Goal: Transaction & Acquisition: Purchase product/service

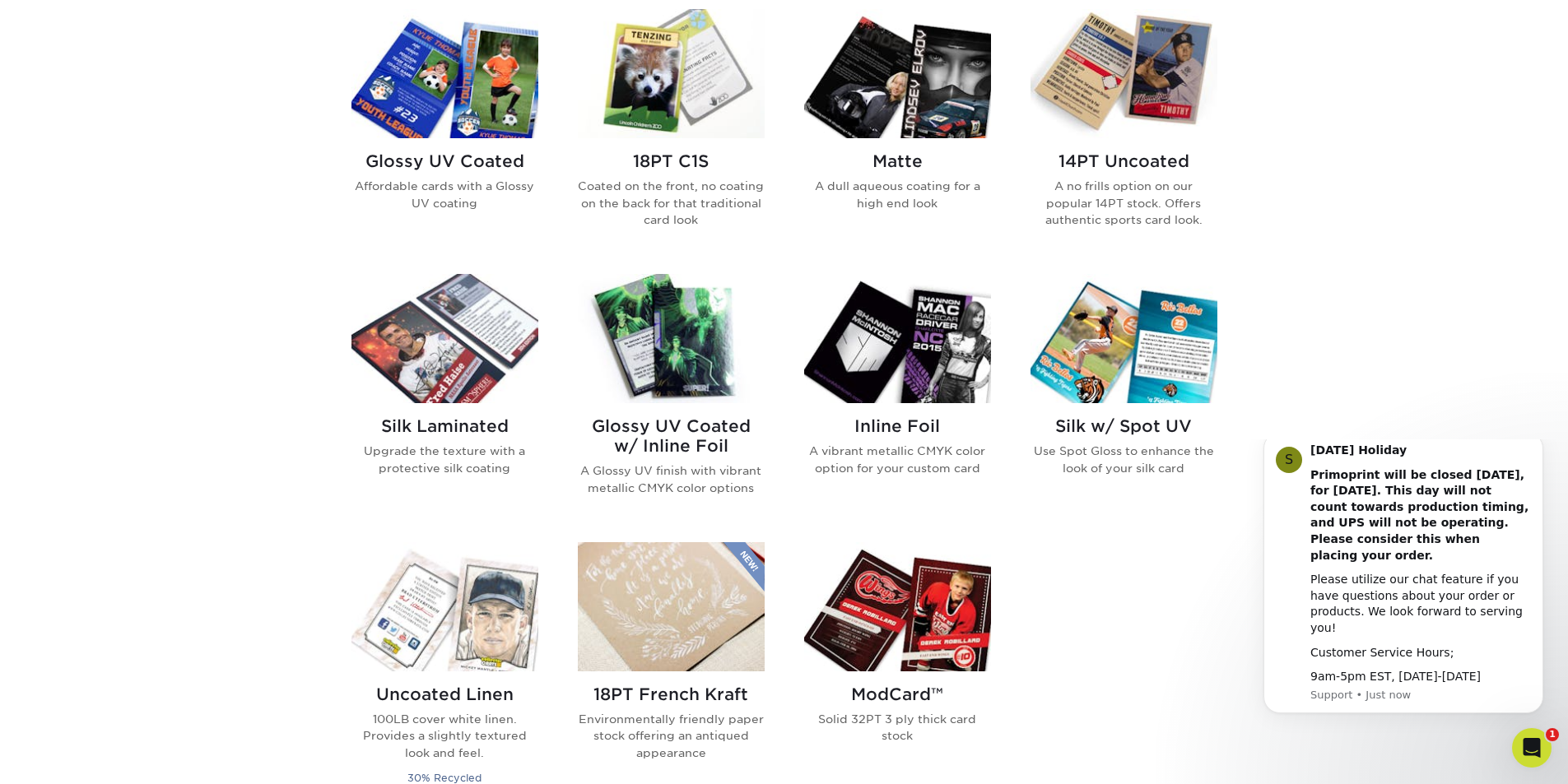
scroll to position [905, 0]
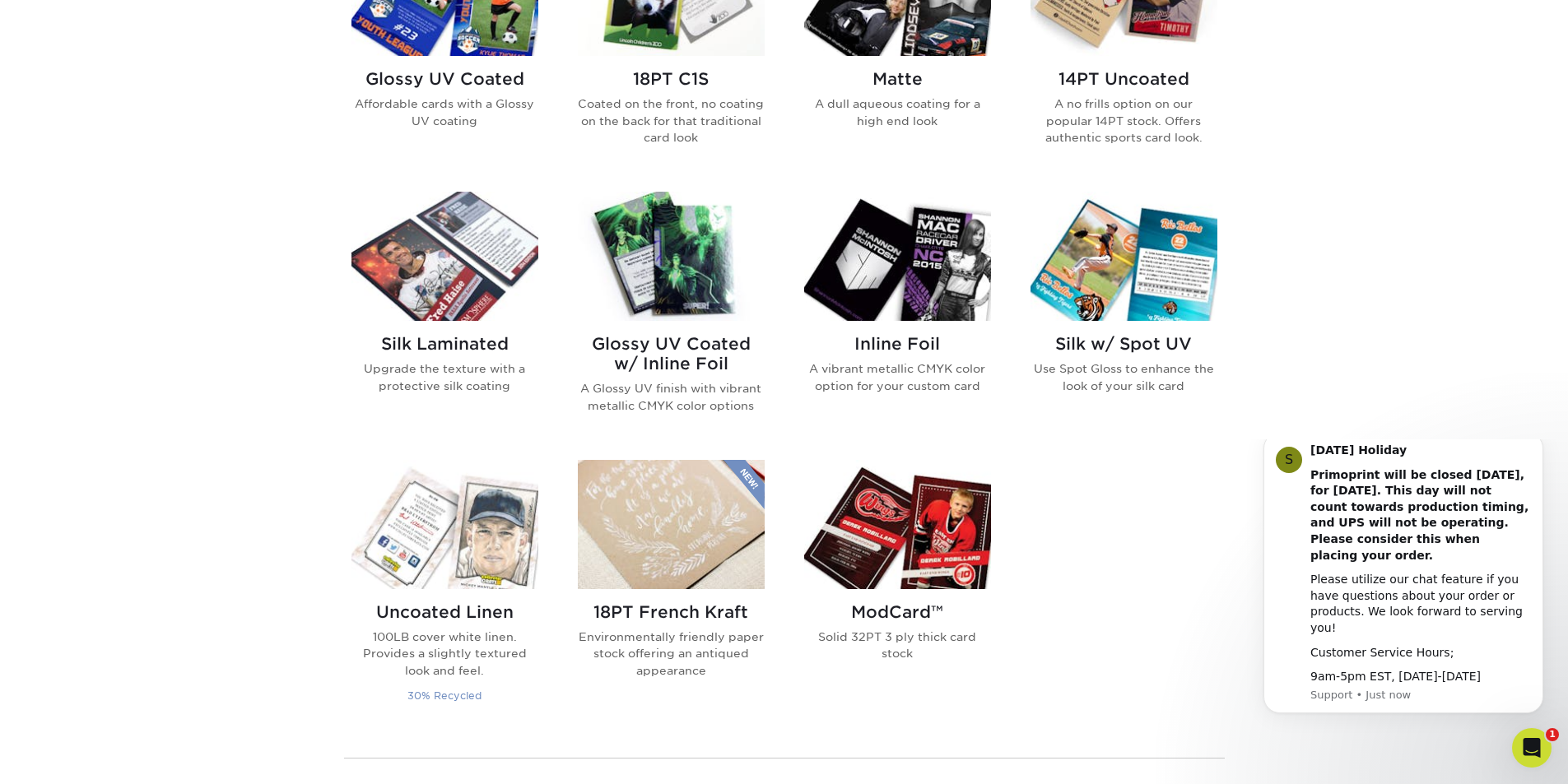
click at [459, 611] on h2 "Uncoated Linen" at bounding box center [445, 612] width 187 height 20
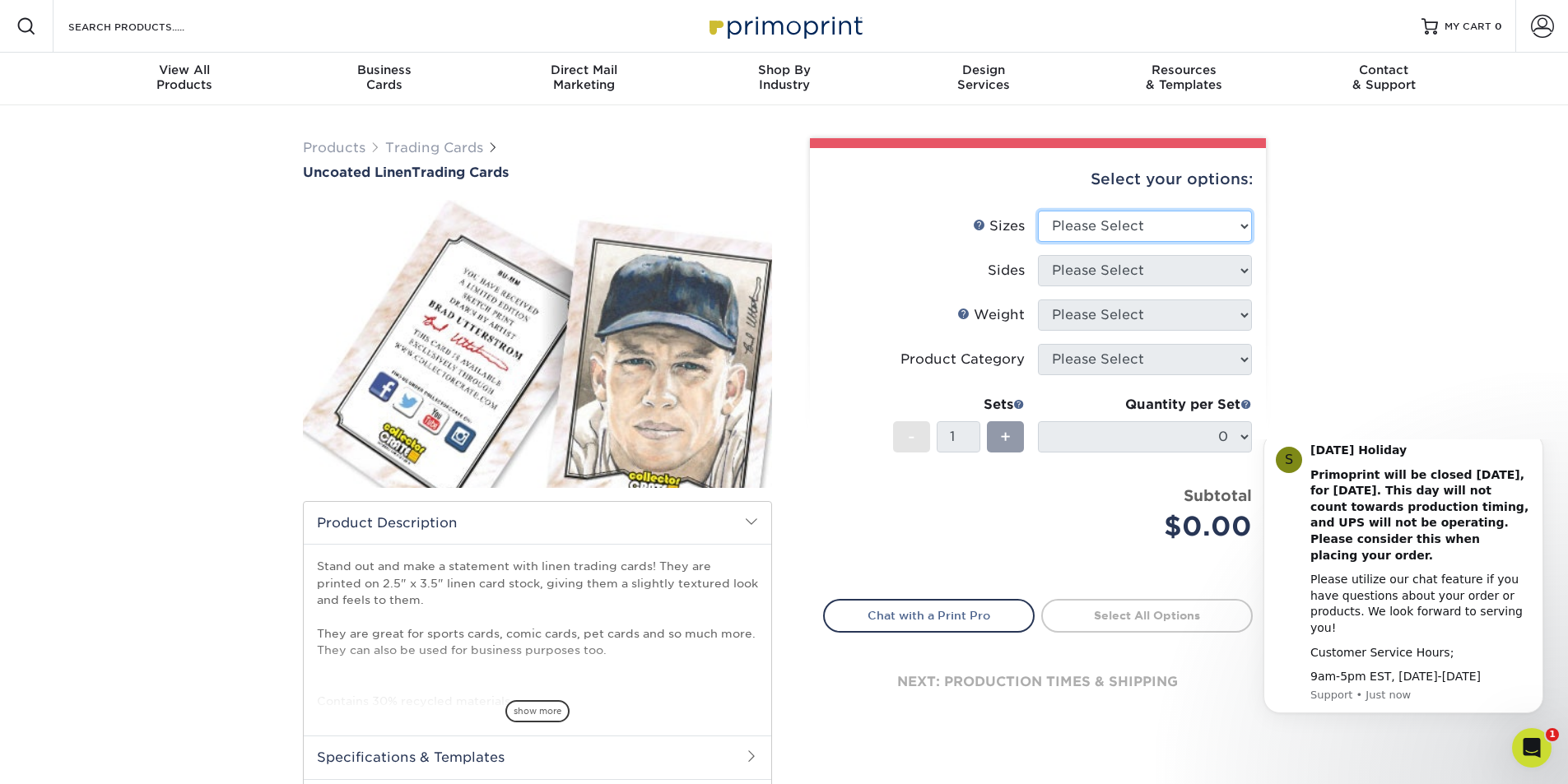
click at [1214, 232] on select "Please Select 2.5" x 3.5"" at bounding box center [1145, 226] width 214 height 31
select select "2.50x3.50"
click at [1038, 211] on select "Please Select 2.5" x 3.5"" at bounding box center [1145, 226] width 214 height 31
click at [1118, 272] on select "Please Select Print Both Sides Print Front Only" at bounding box center [1145, 271] width 214 height 31
select select "13abbda7-1d64-4f25-8bb2-c179b224825d"
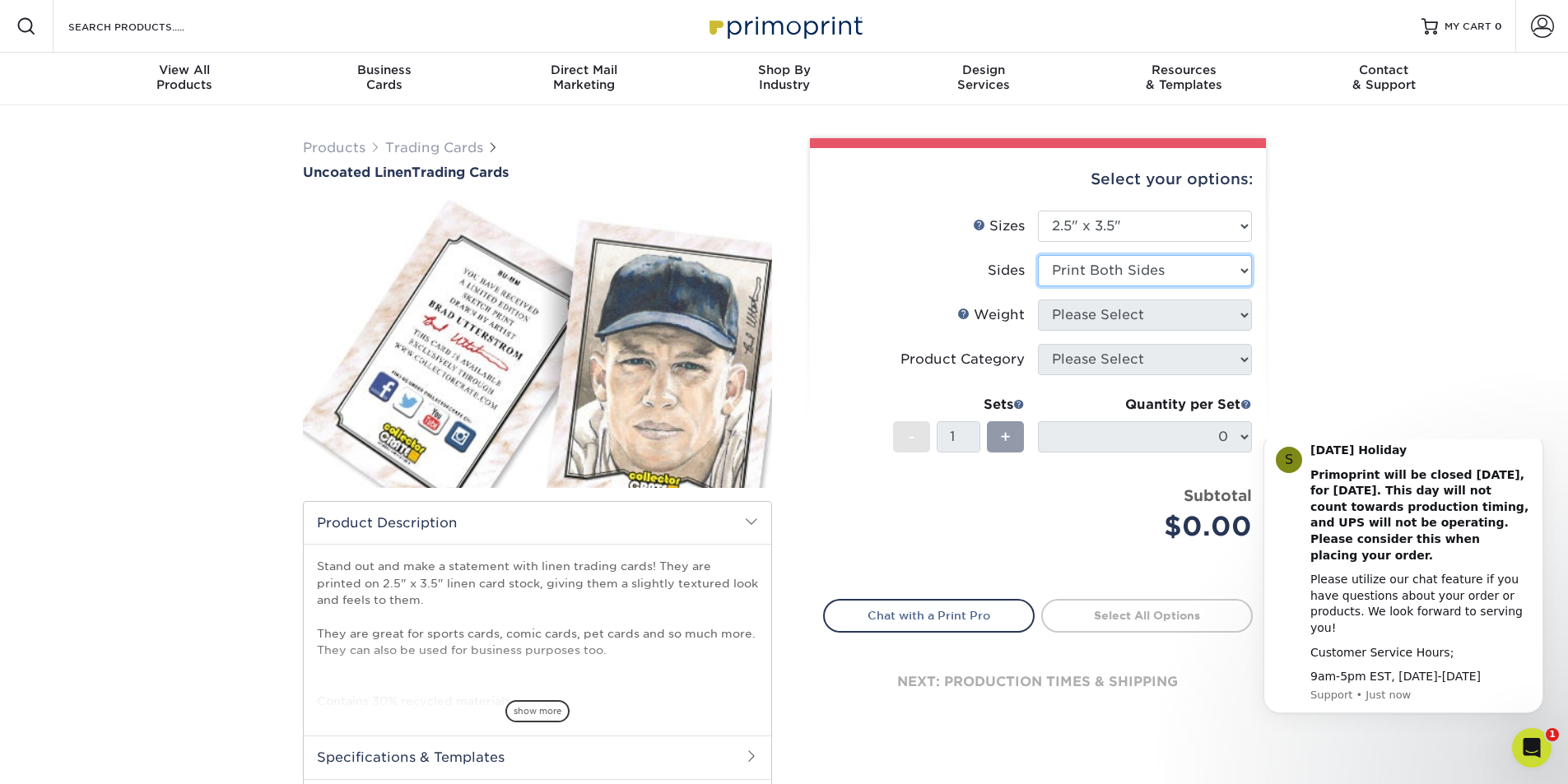
click at [1038, 255] on select "Please Select Print Both Sides Print Front Only" at bounding box center [1145, 271] width 214 height 31
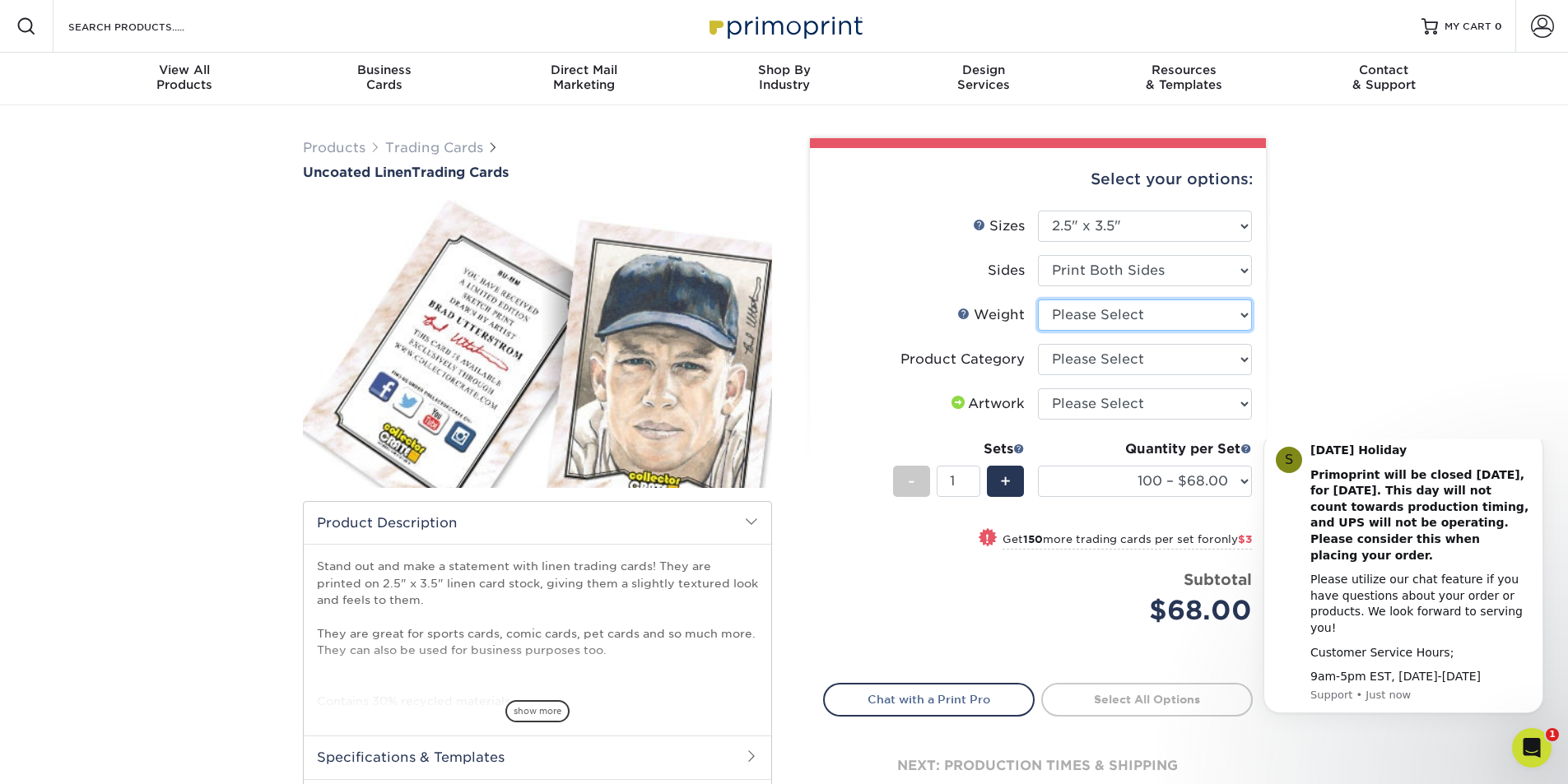
click at [1166, 319] on select "Please Select 100LB" at bounding box center [1145, 315] width 214 height 31
select select "100LB"
click at [1038, 299] on select "Please Select 100LB" at bounding box center [1145, 315] width 214 height 31
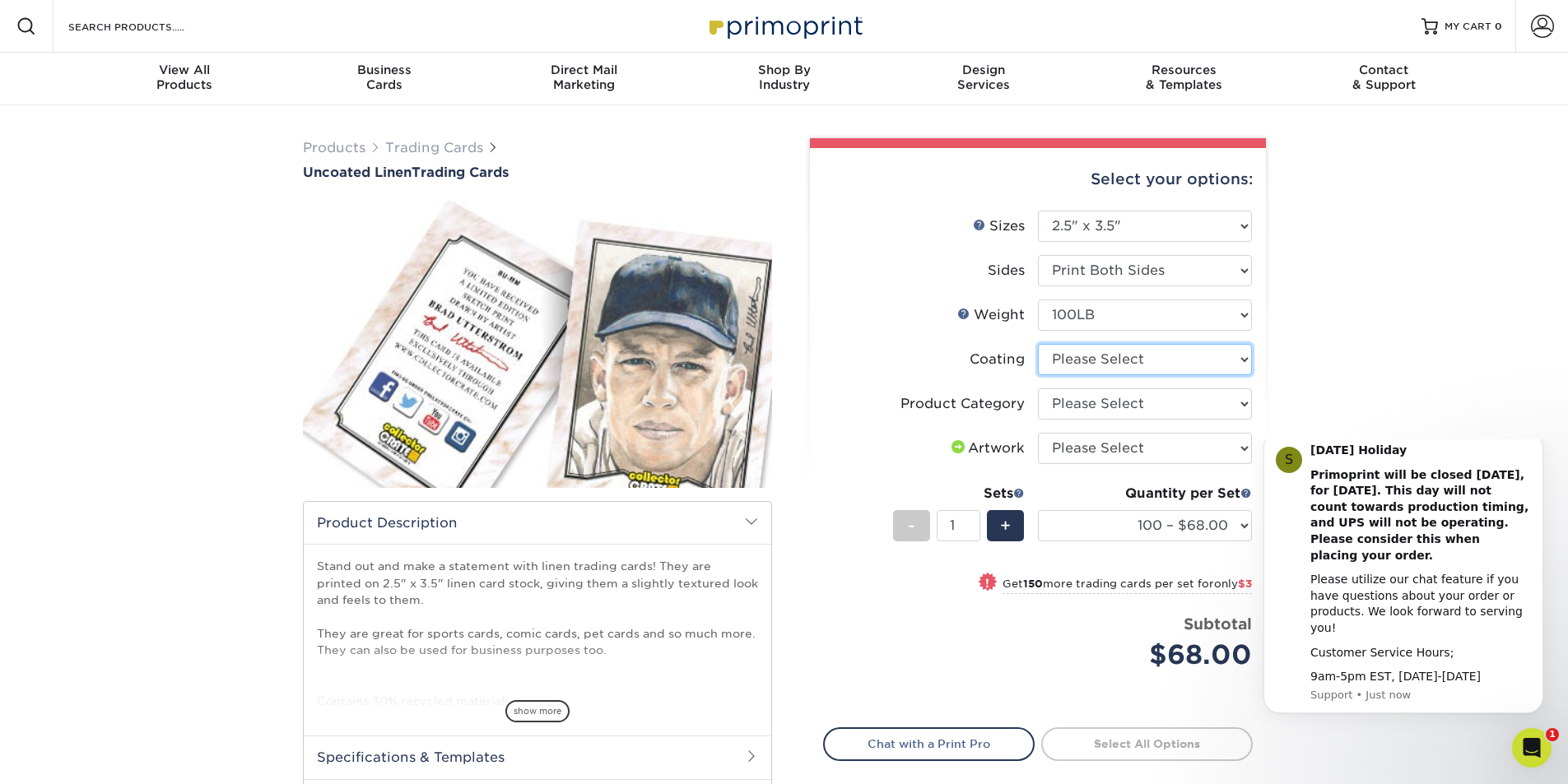
click at [1142, 364] on select at bounding box center [1145, 359] width 214 height 31
select select "3e7618de-abca-4bda-9f97-8b9129e913d8"
click at [1038, 344] on select at bounding box center [1145, 359] width 214 height 31
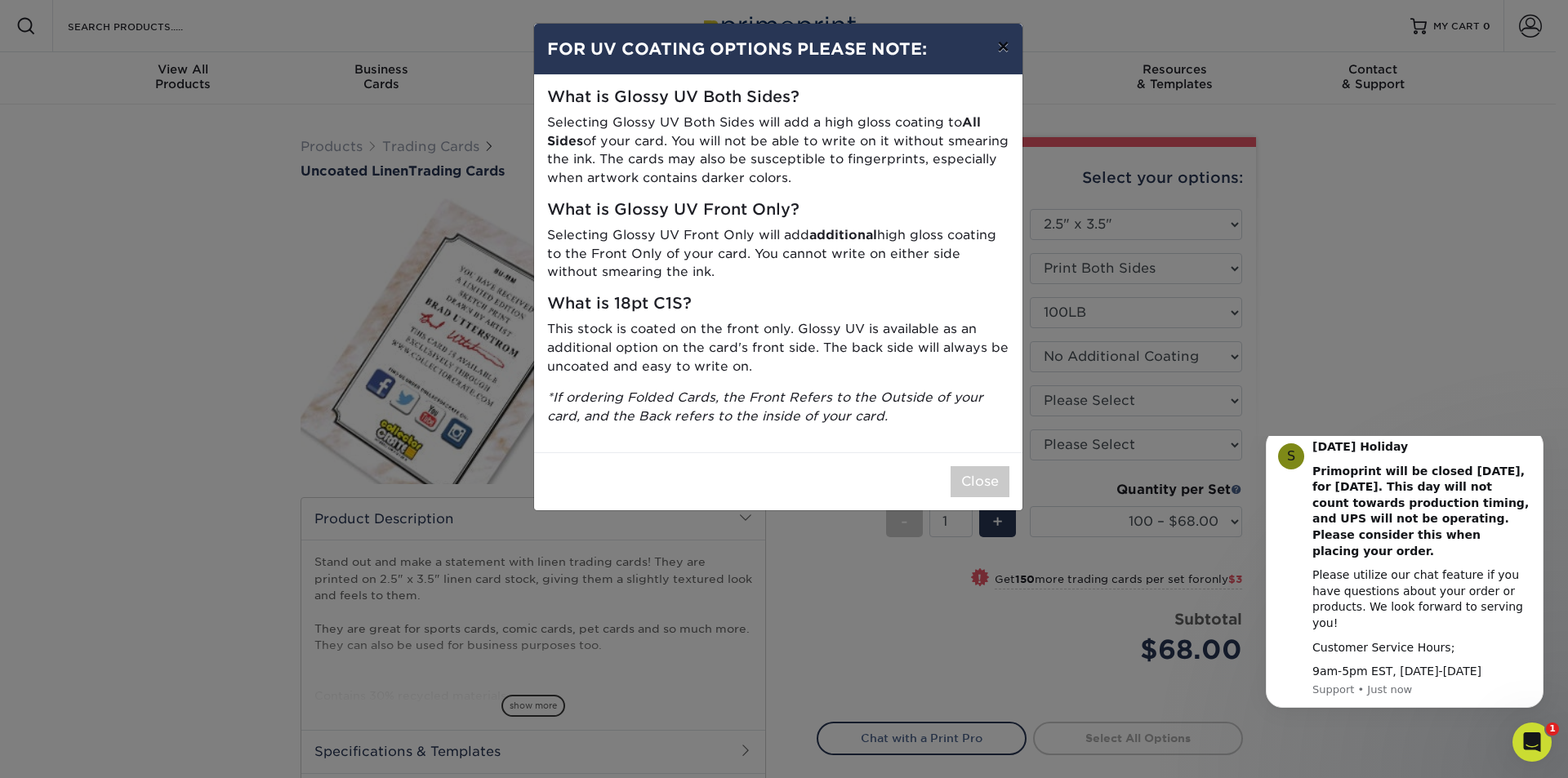
click at [1010, 44] on button "×" at bounding box center [1002, 47] width 38 height 46
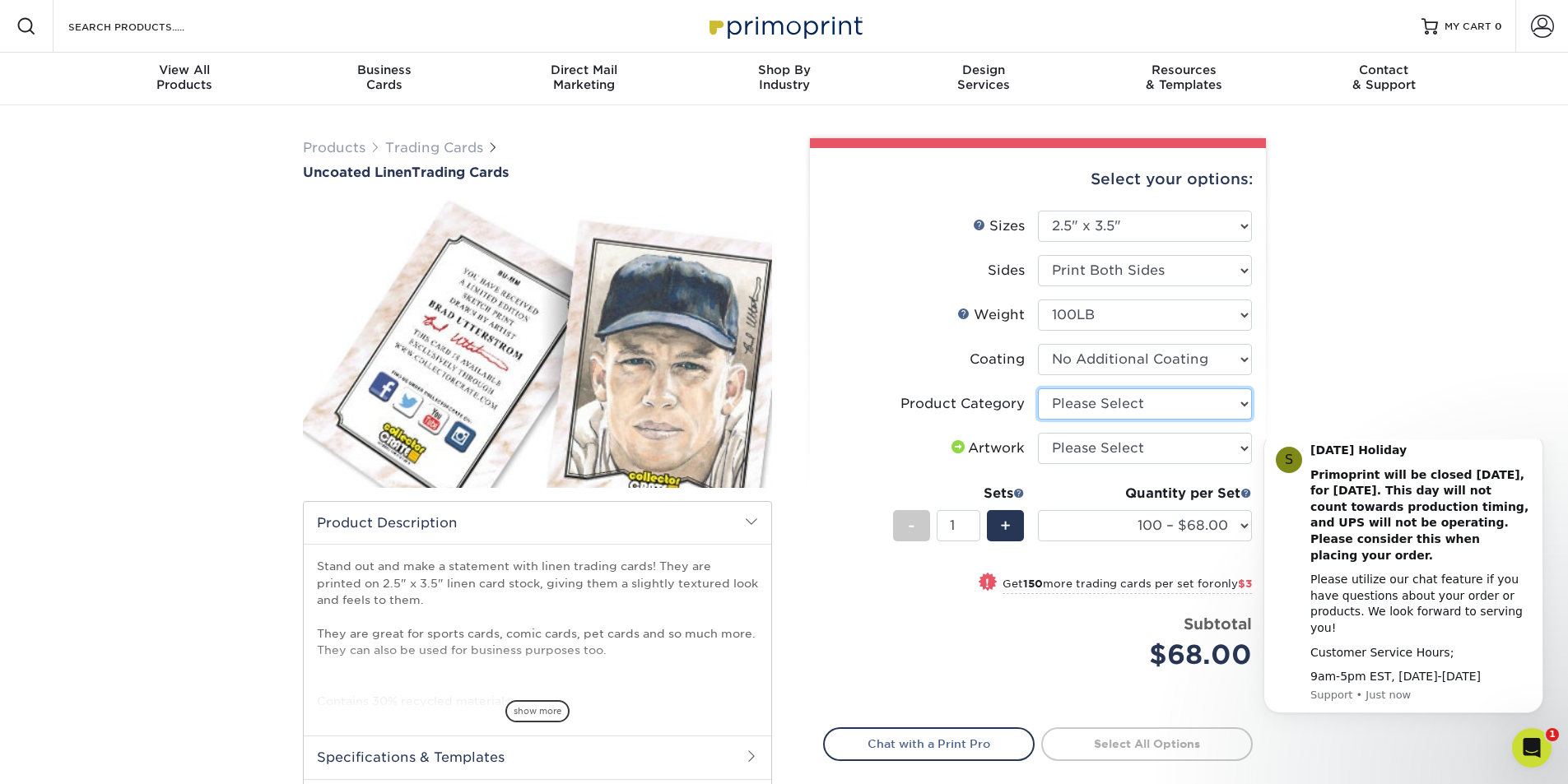
click at [1100, 403] on select "Please Select Trading Cards" at bounding box center [1145, 404] width 214 height 31
select select "c2f9bce9-36c2-409d-b101-c29d9d031e18"
click at [1038, 389] on select "Please Select Trading Cards" at bounding box center [1145, 404] width 214 height 31
click at [1099, 445] on select "Please Select I will upload files I need a design - $100" at bounding box center [1145, 448] width 214 height 31
select select "upload"
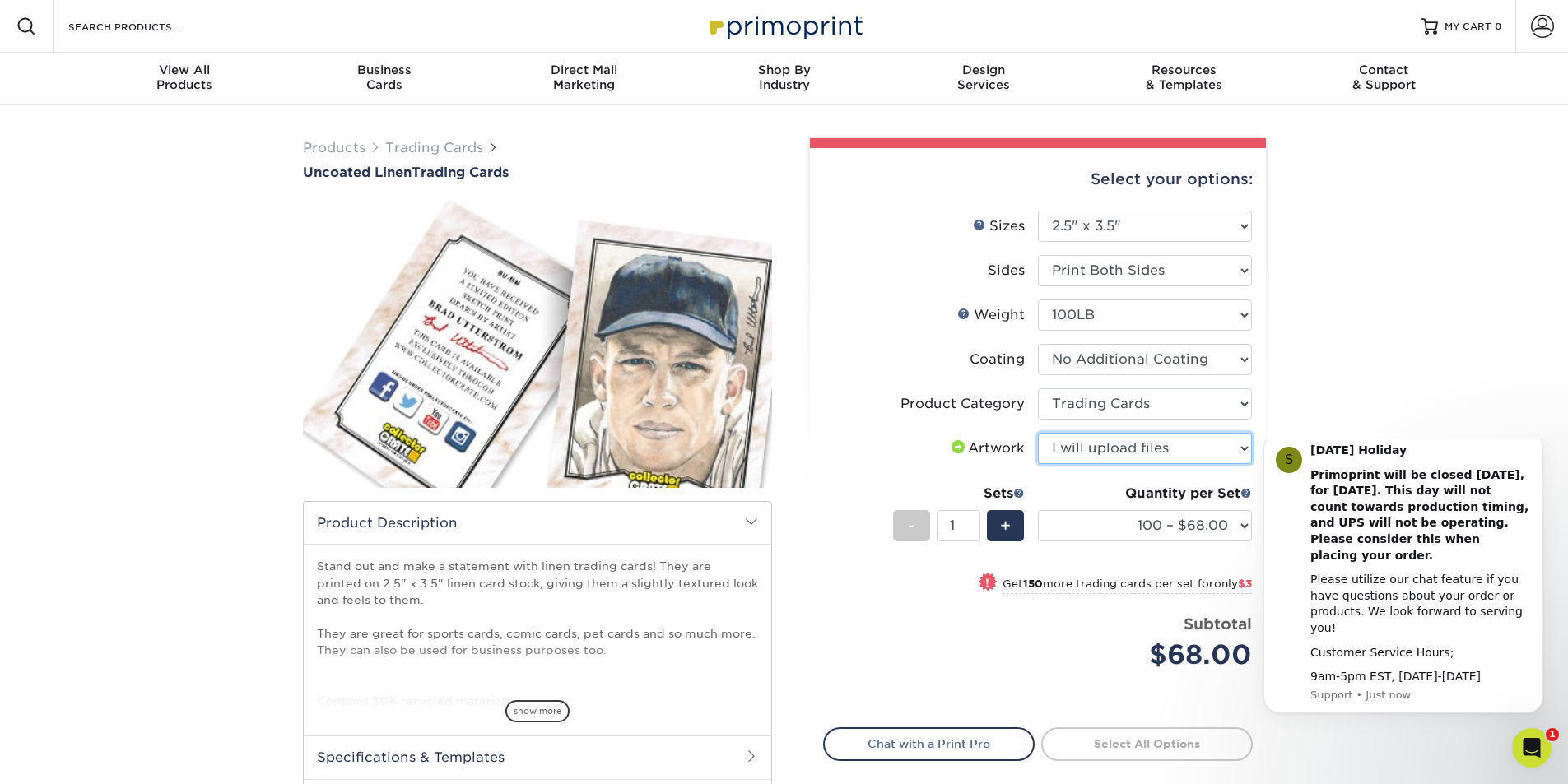
click at [1038, 432] on select "Please Select I will upload files I need a design - $100" at bounding box center [1145, 448] width 214 height 31
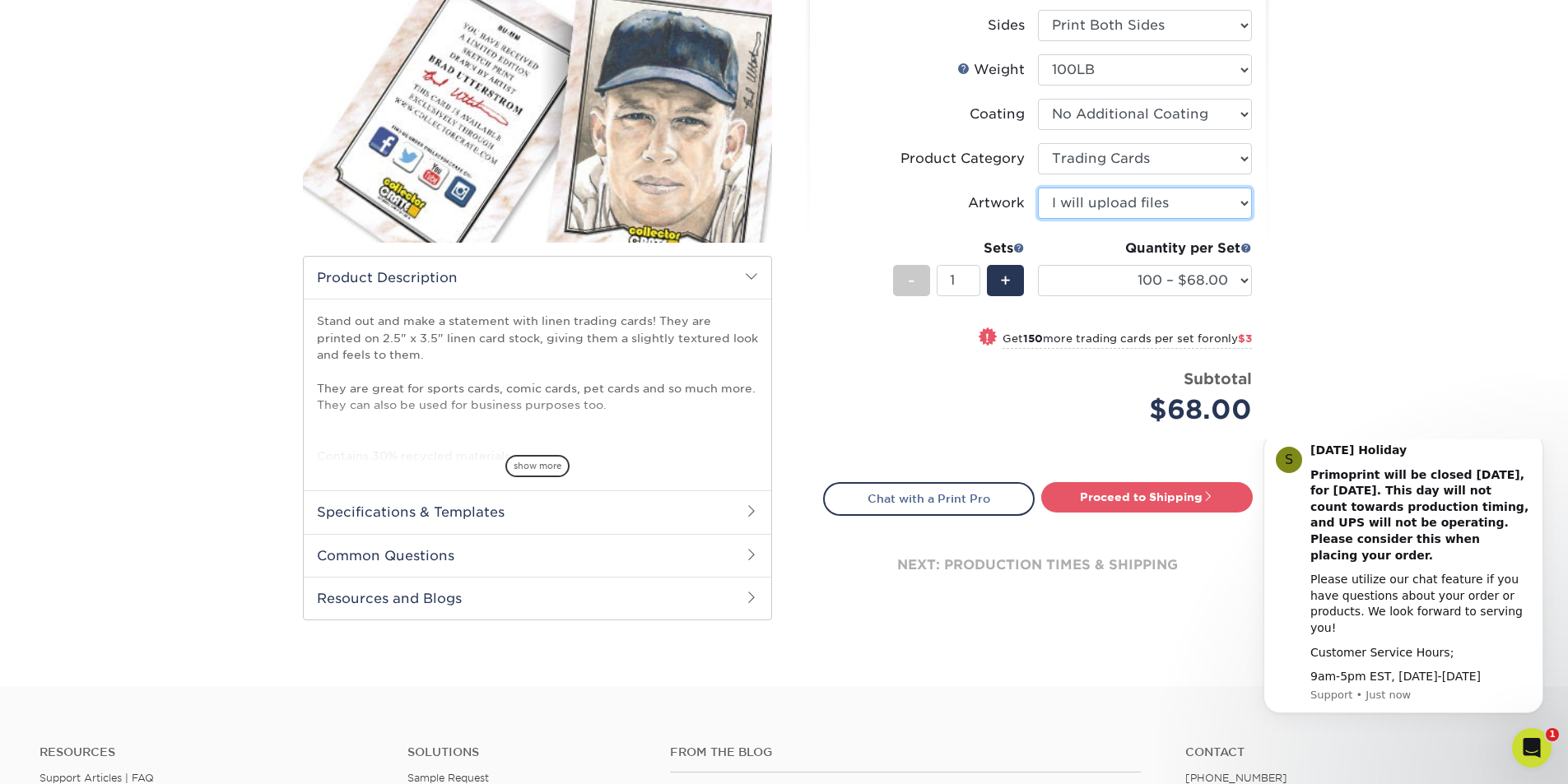
scroll to position [247, 0]
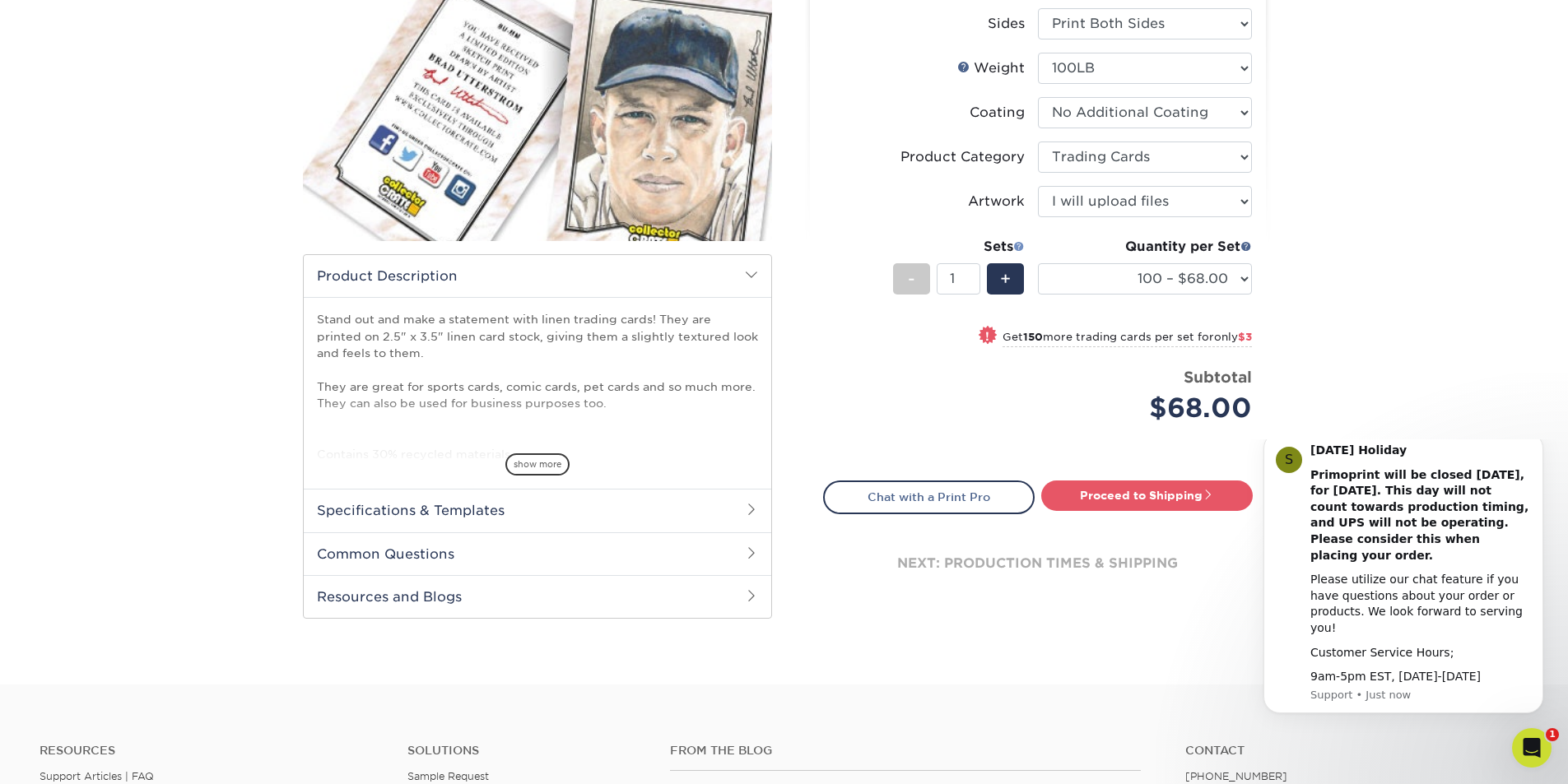
click at [1018, 243] on span at bounding box center [1018, 245] width 11 height 11
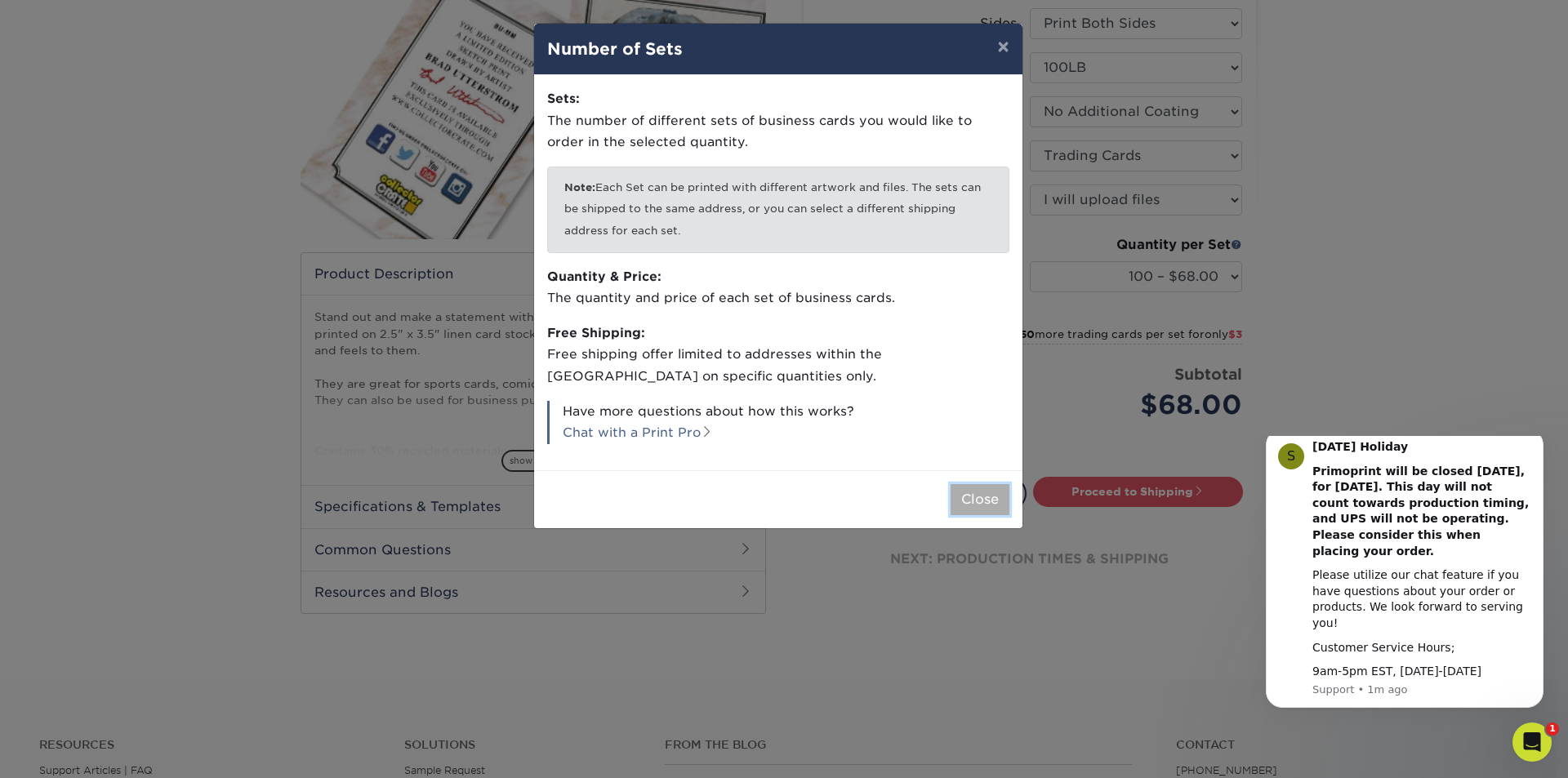
click at [969, 496] on button "Close" at bounding box center [979, 500] width 59 height 31
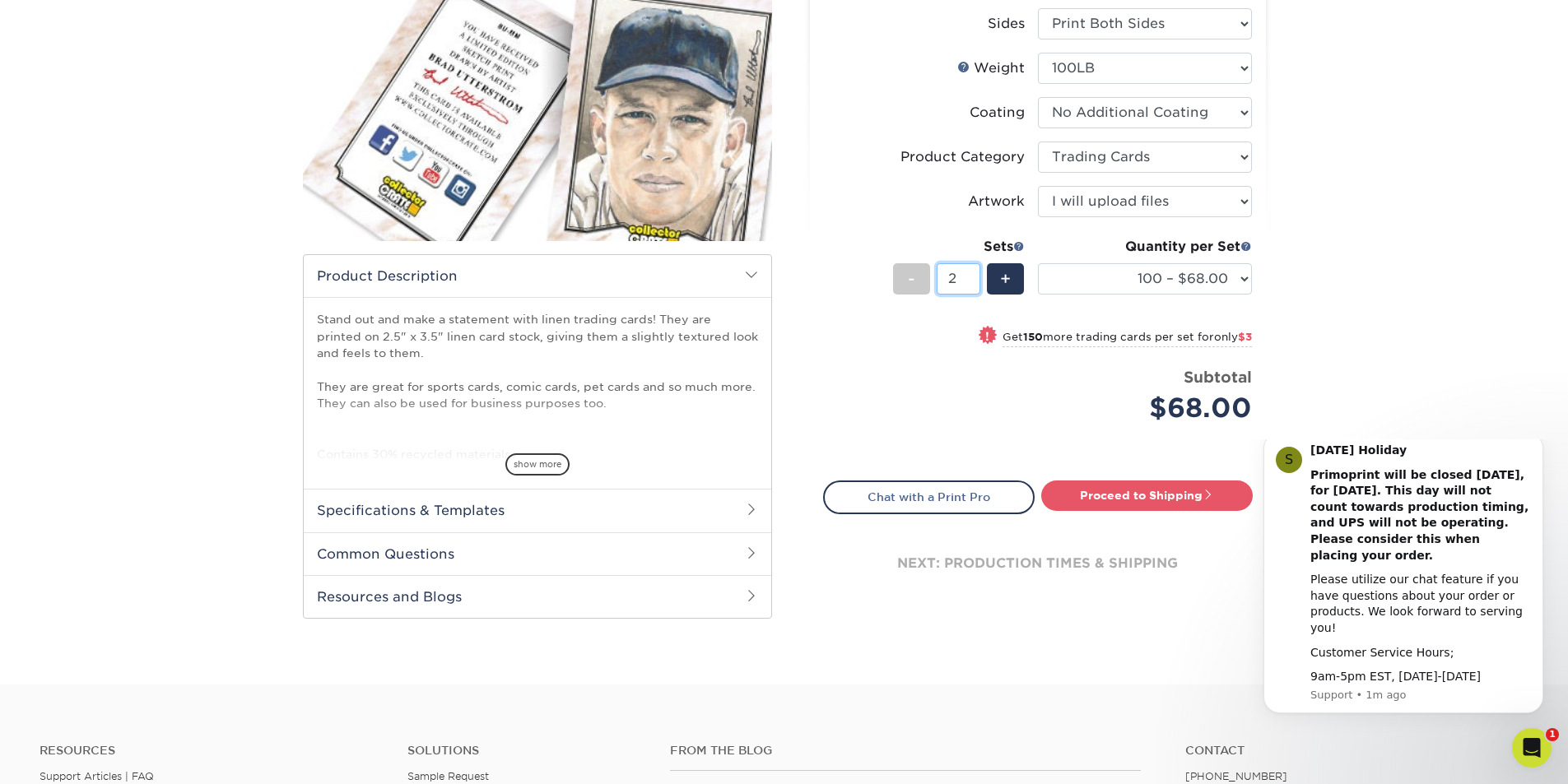
click at [968, 277] on input "2" at bounding box center [958, 279] width 44 height 31
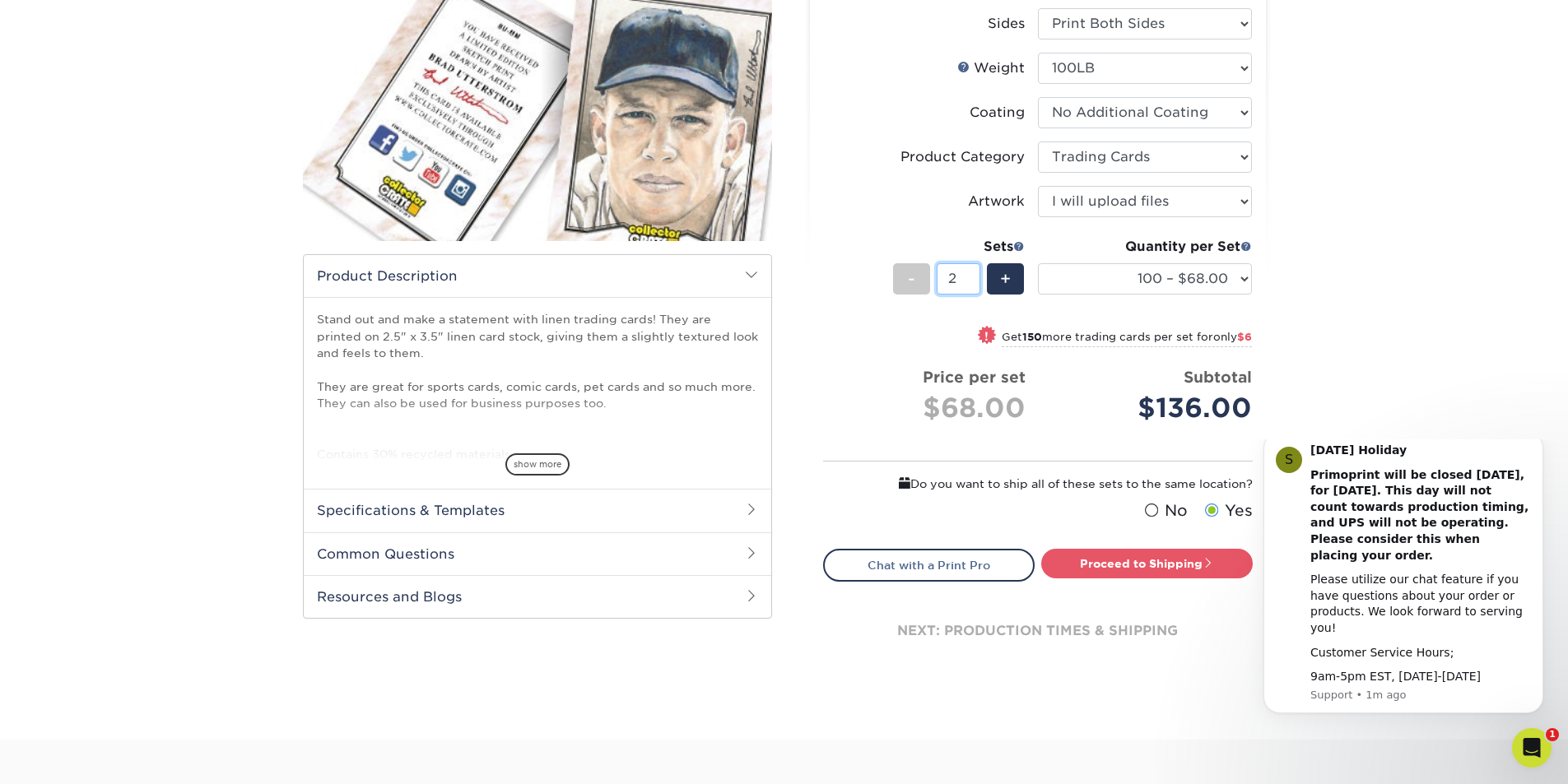
click at [964, 279] on input "2" at bounding box center [958, 279] width 44 height 31
click at [520, 462] on span "show more" at bounding box center [538, 464] width 65 height 22
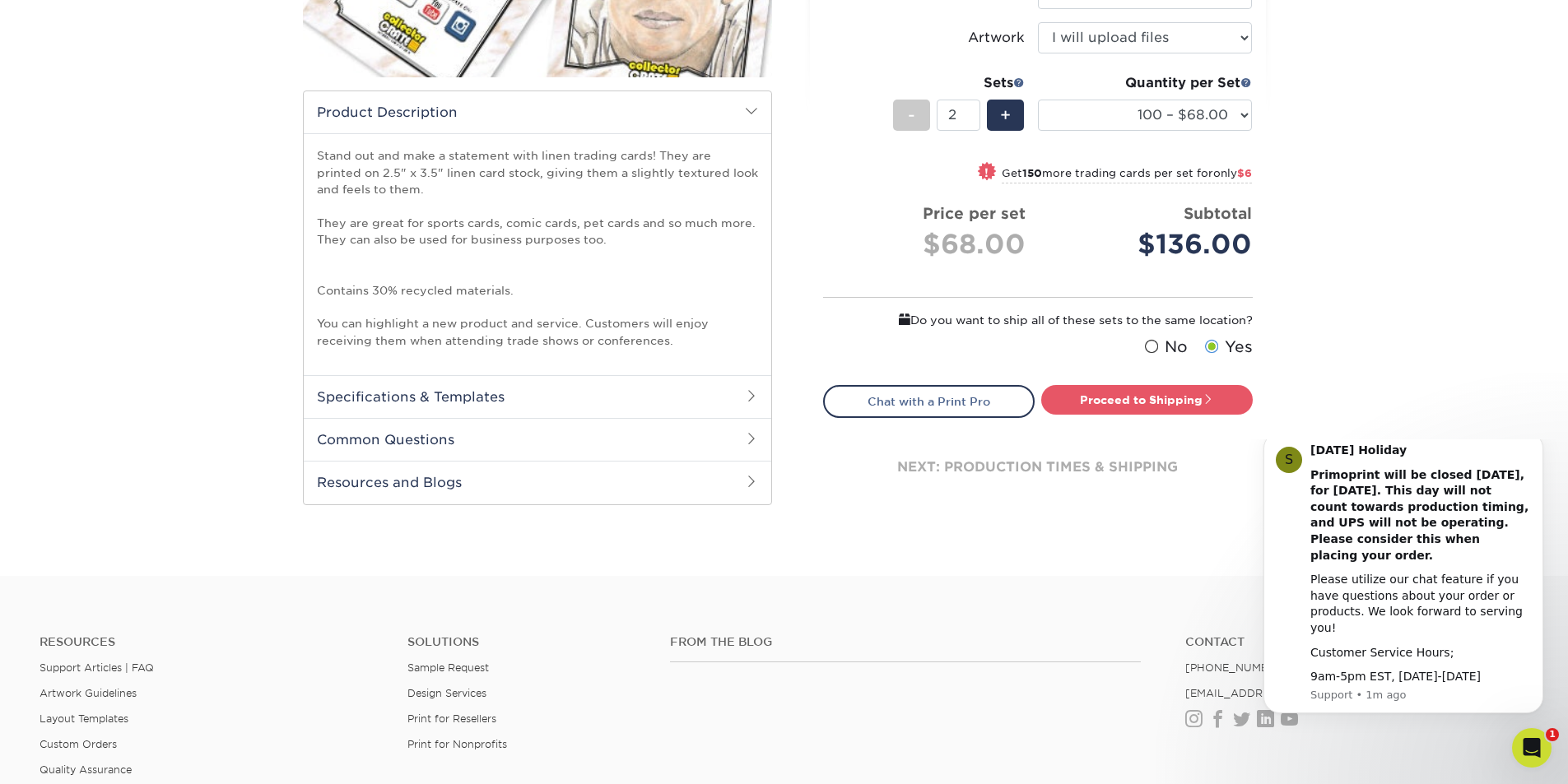
scroll to position [412, 0]
click at [586, 392] on h2 "Specifications & Templates" at bounding box center [538, 395] width 468 height 43
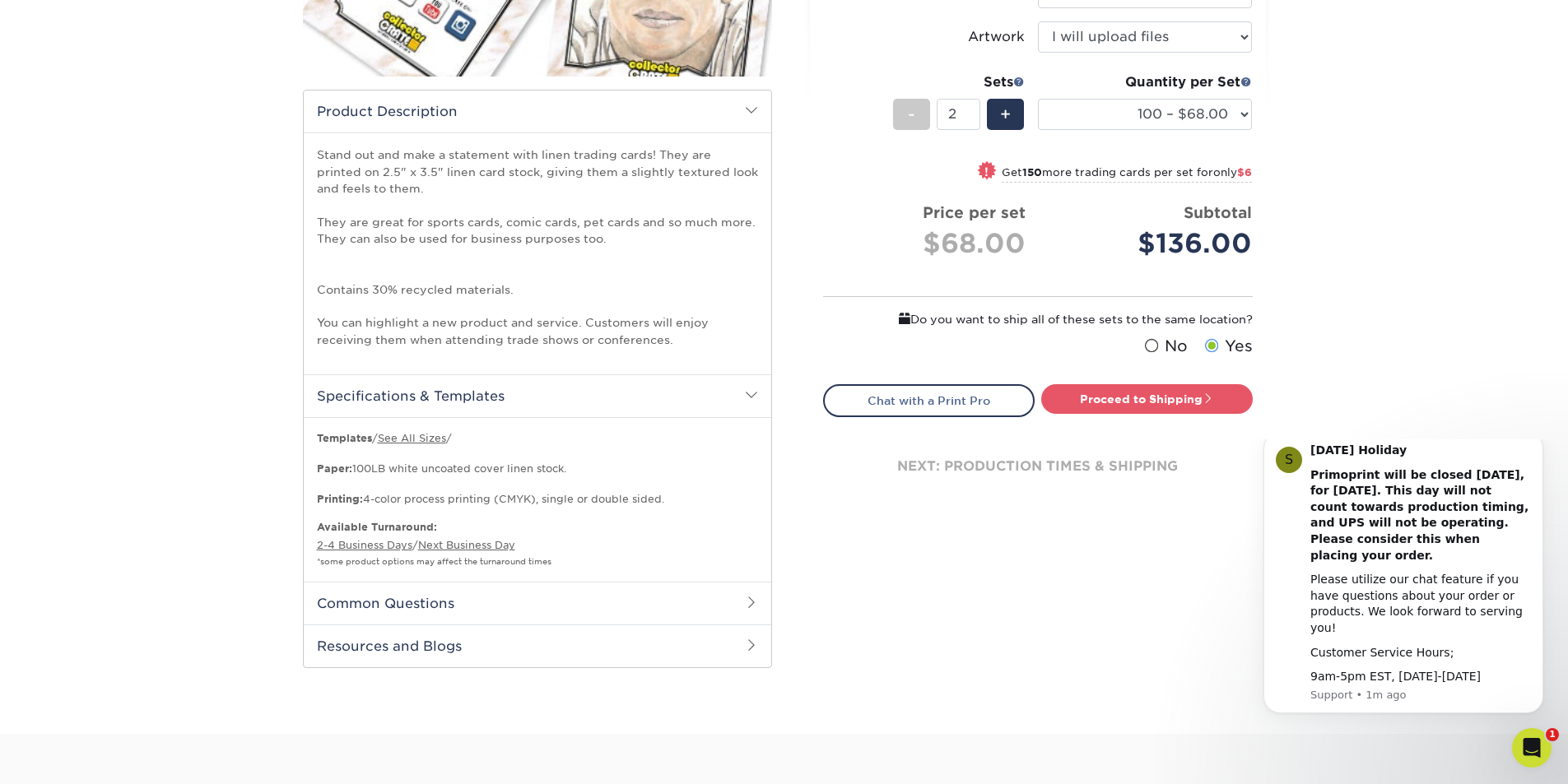
click at [520, 596] on h2 "Common Questions" at bounding box center [538, 603] width 468 height 43
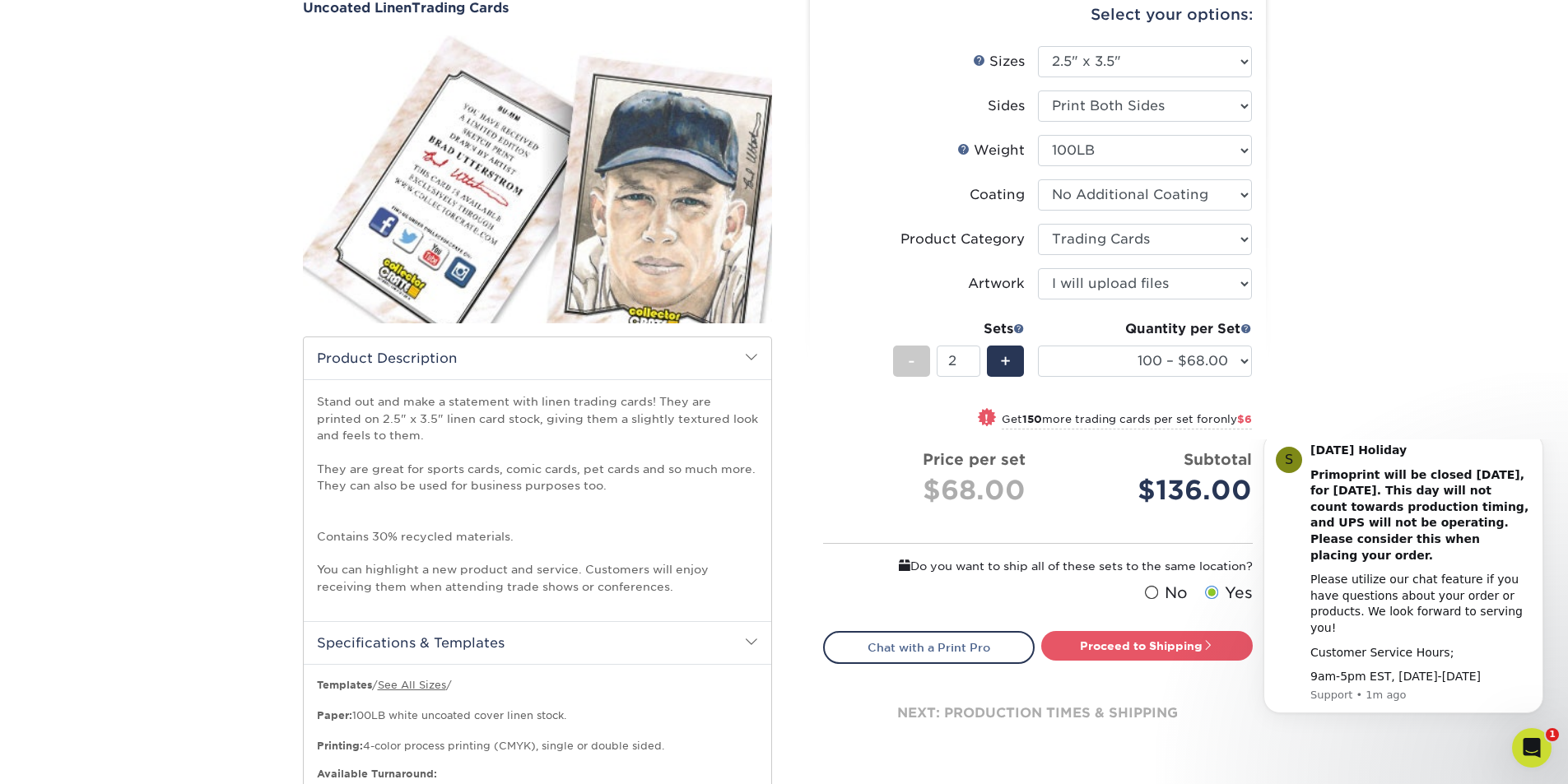
scroll to position [247, 0]
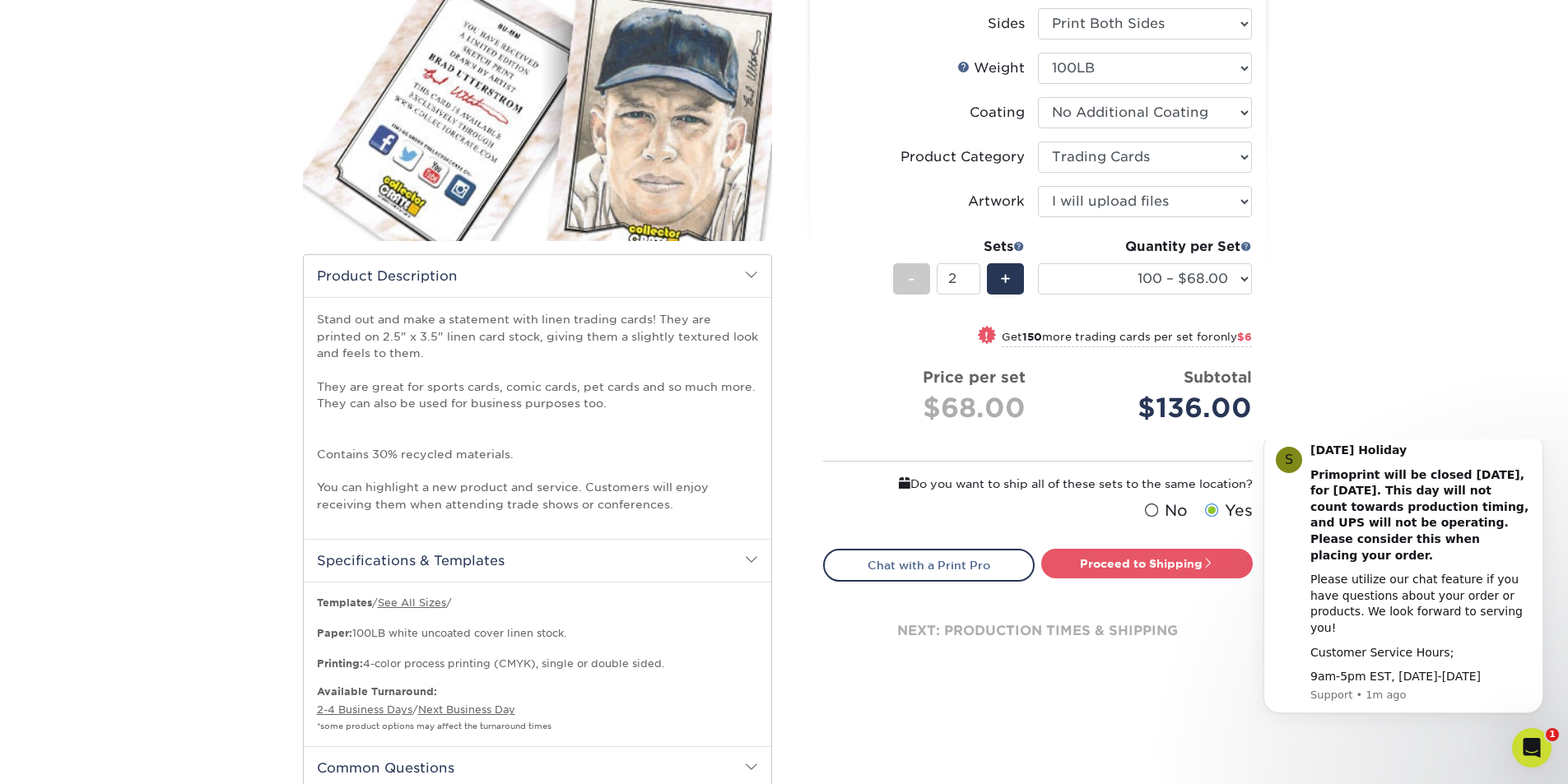
click at [1256, 244] on div "Select your options: Sizes Help Sizes Please Select 2.5" x 3.5" Sides Please Se…" at bounding box center [1038, 297] width 456 height 793
click at [1245, 244] on span at bounding box center [1245, 245] width 11 height 11
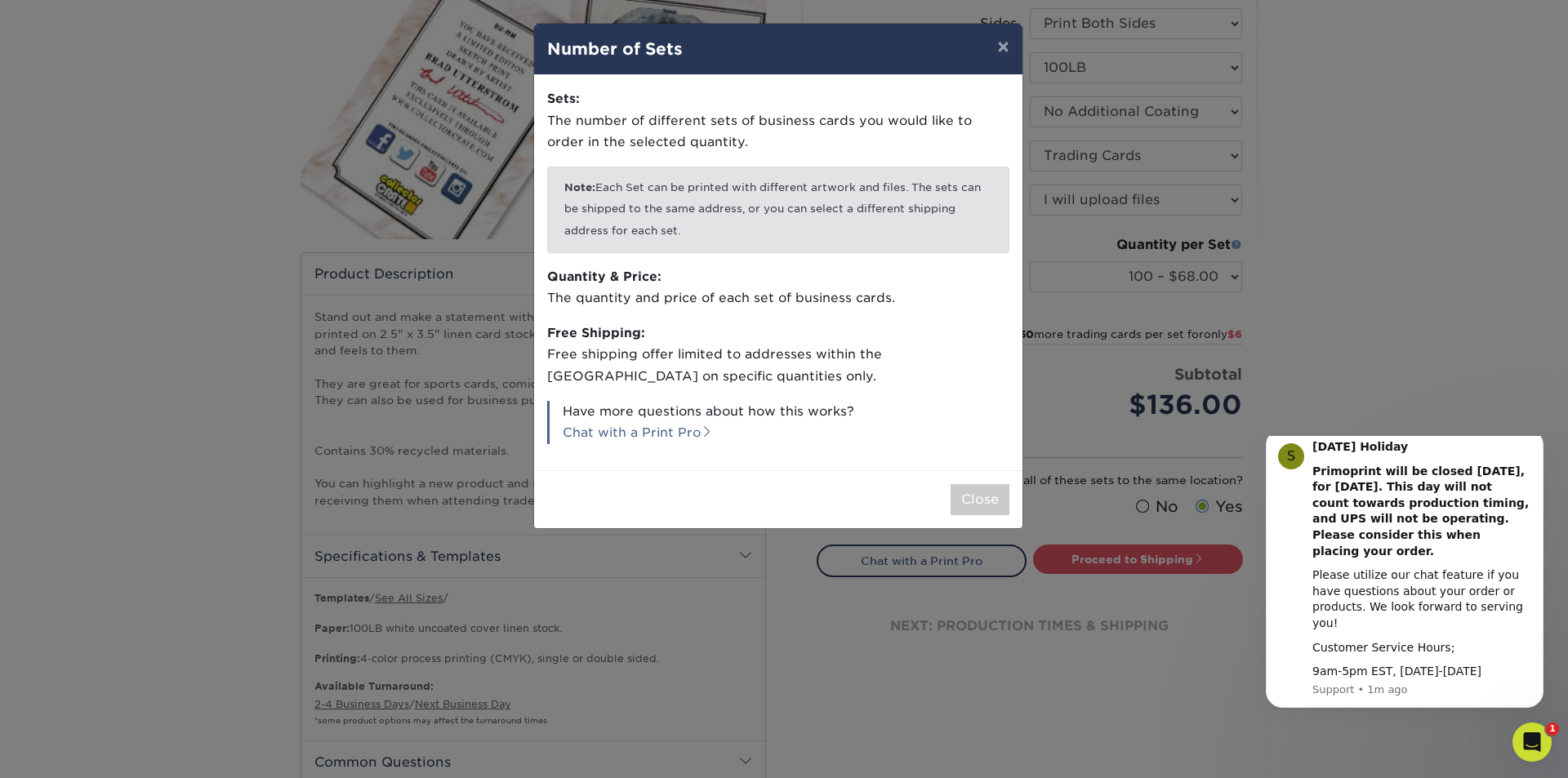
click at [1234, 242] on div "× Number of Sets Sets: The number of different sets of business cards you would…" at bounding box center [784, 389] width 1568 height 778
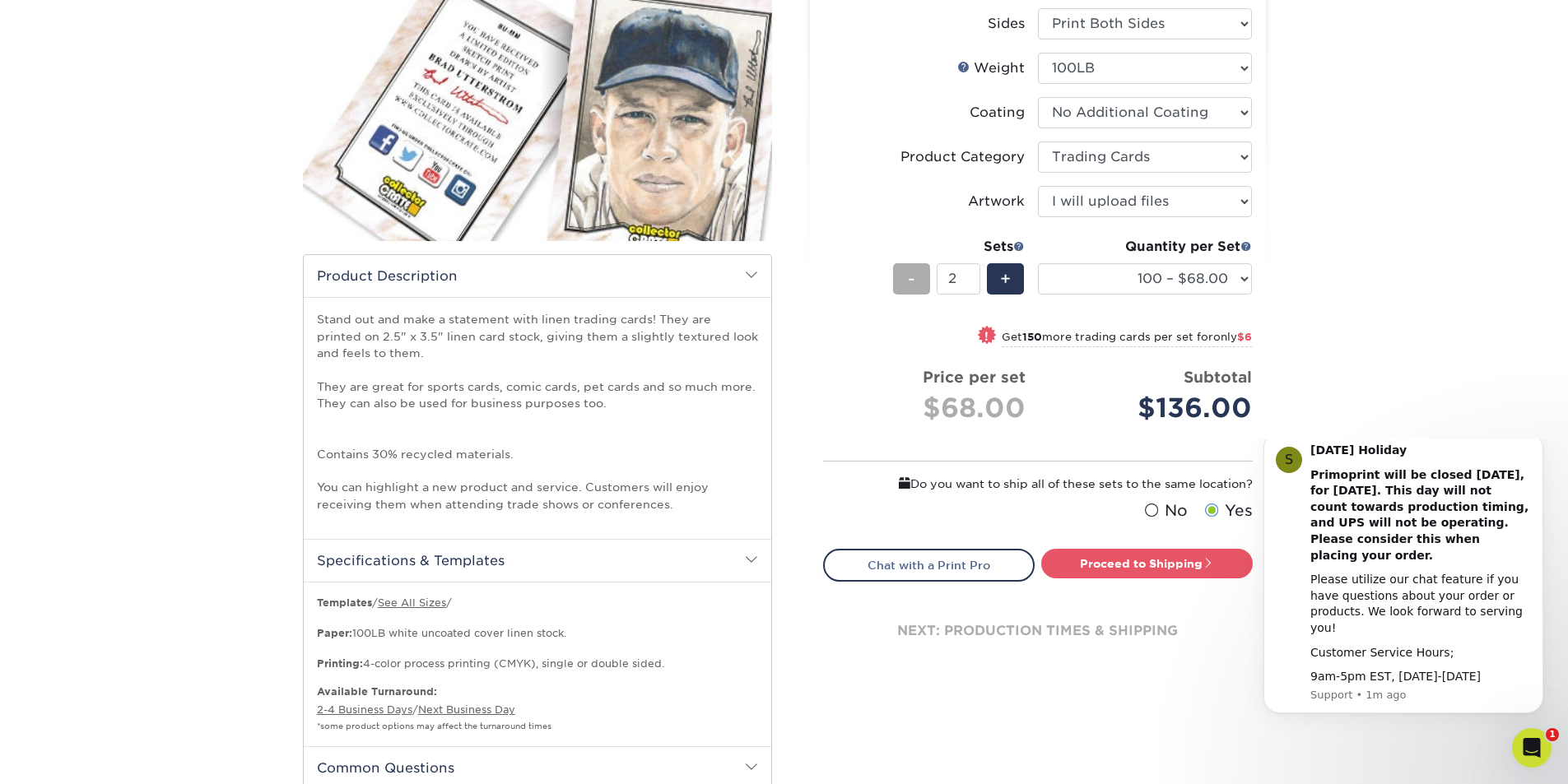
click at [909, 285] on span "-" at bounding box center [912, 279] width 8 height 25
type input "1"
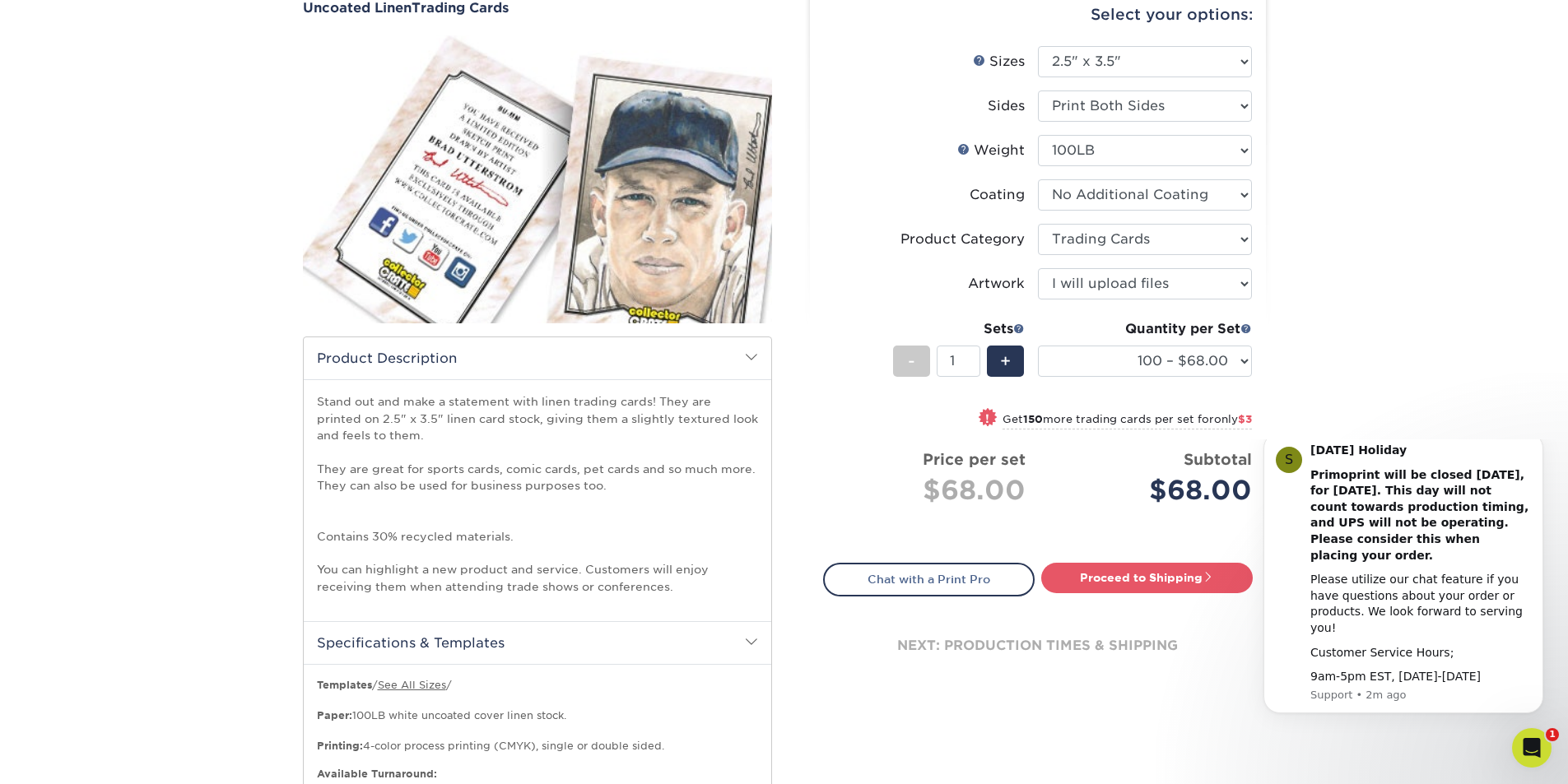
scroll to position [0, 0]
